Goal: Task Accomplishment & Management: Manage account settings

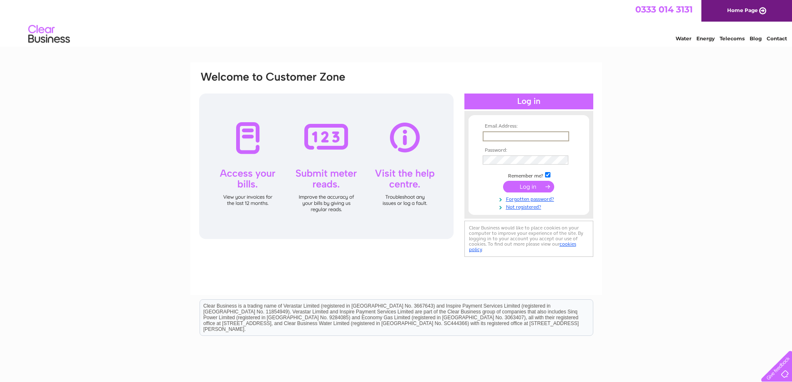
click at [495, 138] on input "text" at bounding box center [526, 136] width 86 height 10
type input "[EMAIL_ADDRESS][DOMAIN_NAME]"
click at [533, 183] on input "submit" at bounding box center [528, 187] width 51 height 12
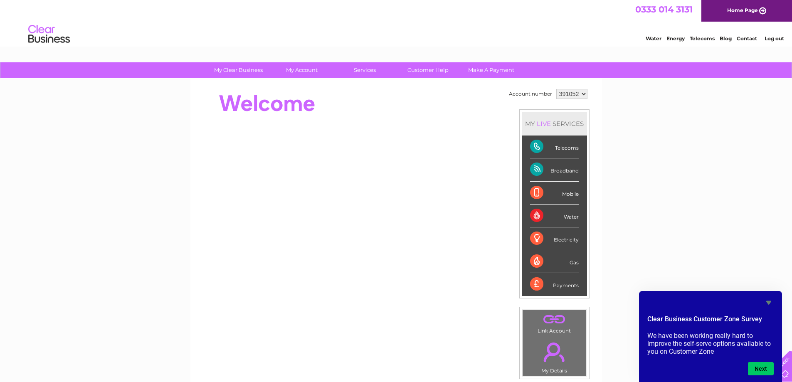
click at [774, 38] on link "Log out" at bounding box center [775, 38] width 20 height 6
